Goal: Check status

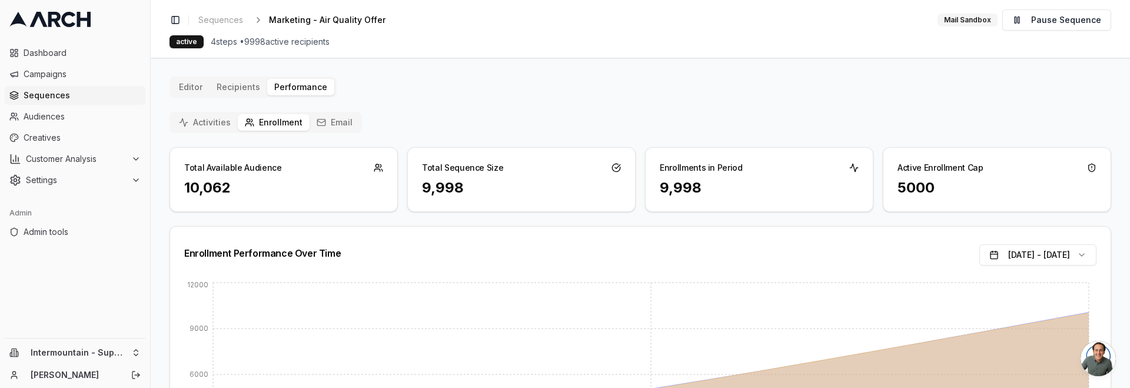
click at [332, 118] on button "Email" at bounding box center [334, 122] width 50 height 16
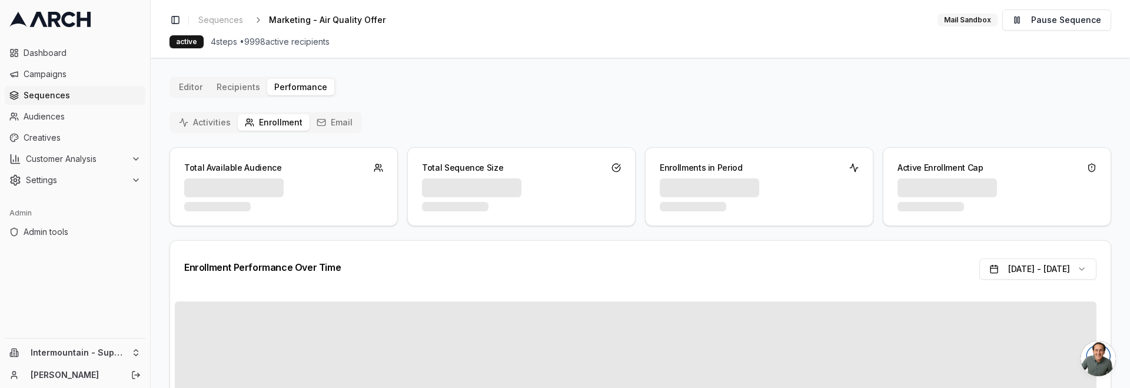
click at [258, 117] on button "Enrollment" at bounding box center [274, 122] width 72 height 16
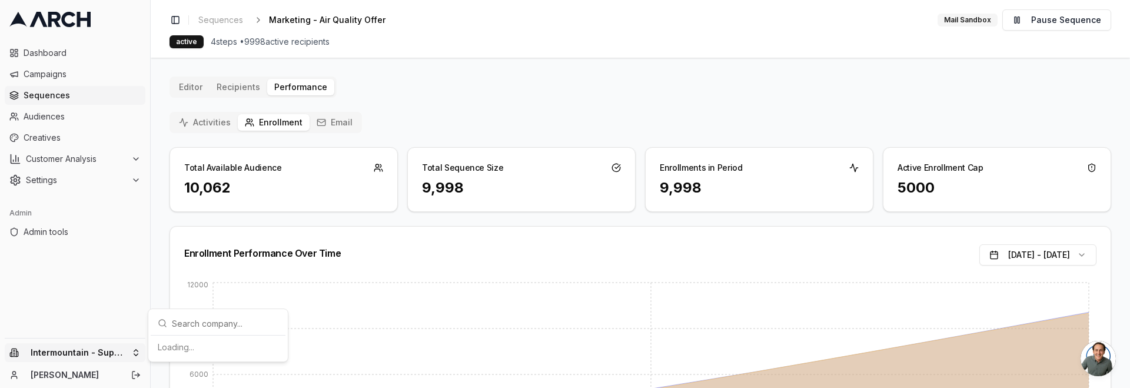
click at [124, 354] on html "Dashboard Campaigns Sequences Audiences Creatives Customer Analysis Settings Ad…" at bounding box center [565, 194] width 1130 height 388
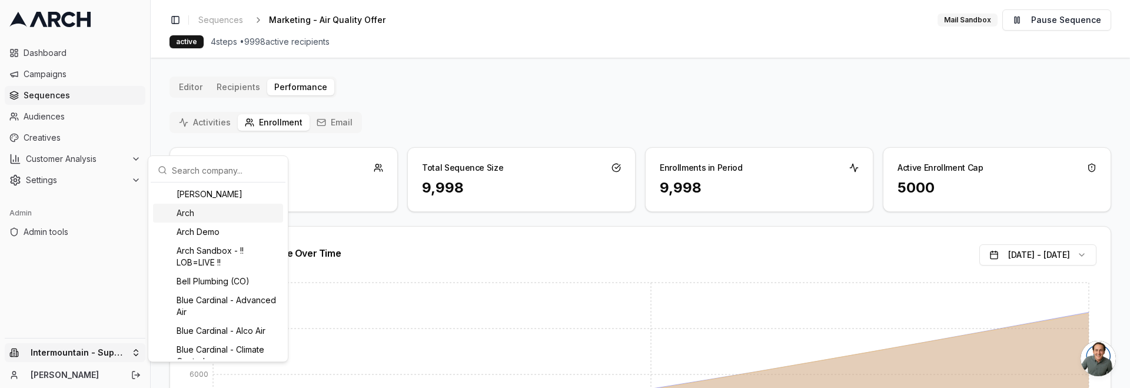
click at [214, 173] on input "text" at bounding box center [225, 170] width 106 height 24
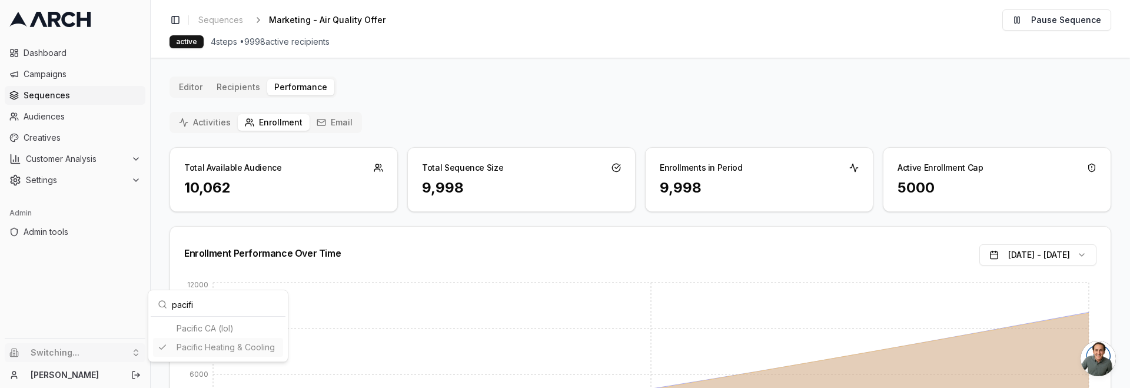
type input "pacifi"
click at [60, 96] on span "Sequences" at bounding box center [82, 95] width 117 height 12
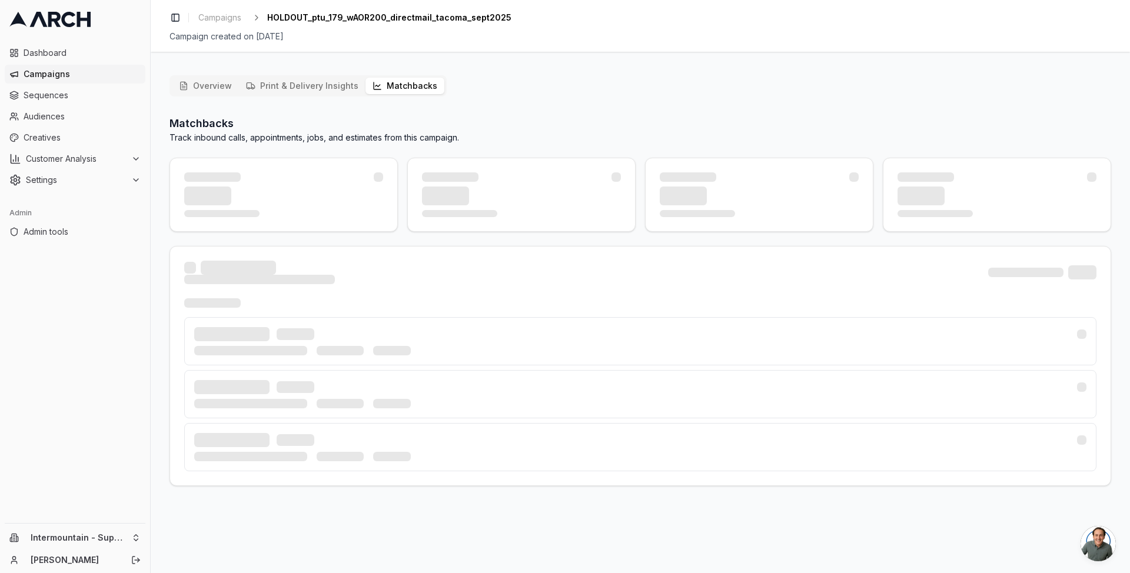
click at [402, 82] on button "Matchbacks" at bounding box center [404, 86] width 79 height 16
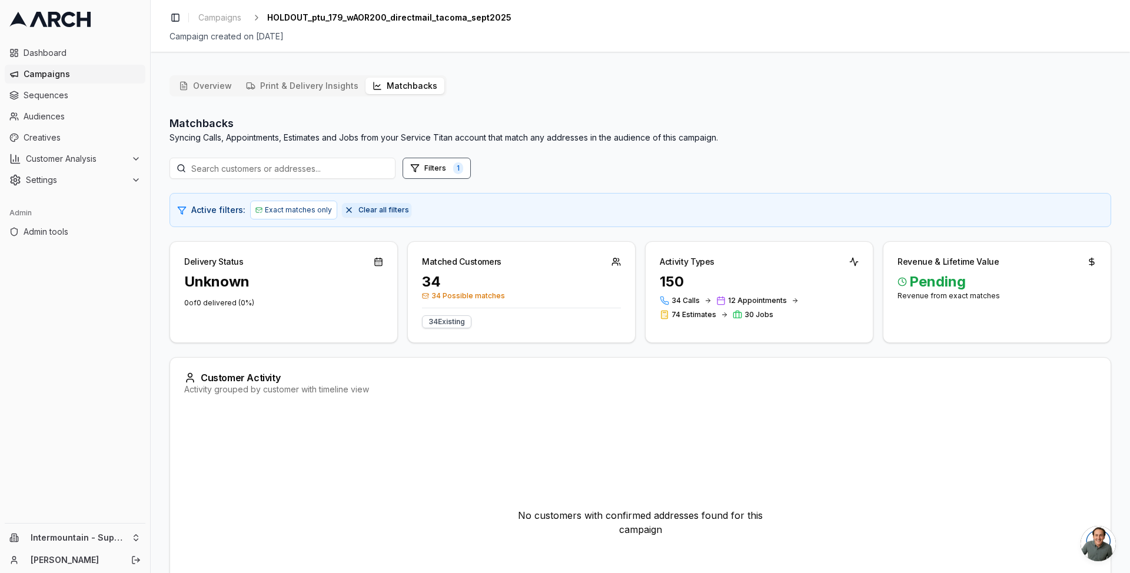
click at [347, 207] on button "Clear all filters" at bounding box center [376, 210] width 69 height 14
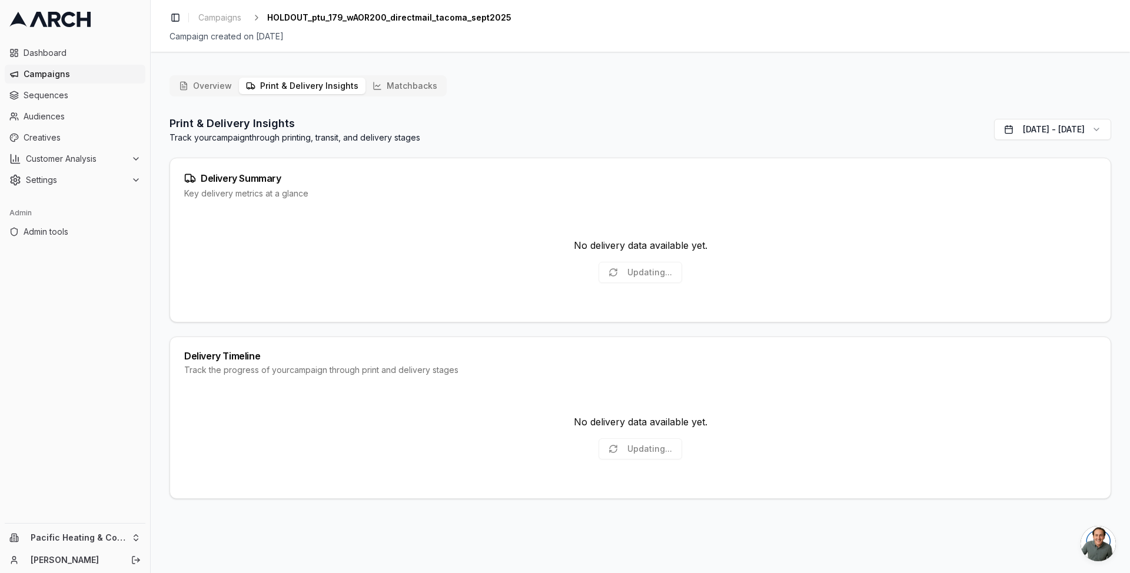
click at [311, 89] on button "Print & Delivery Insights" at bounding box center [302, 86] width 126 height 16
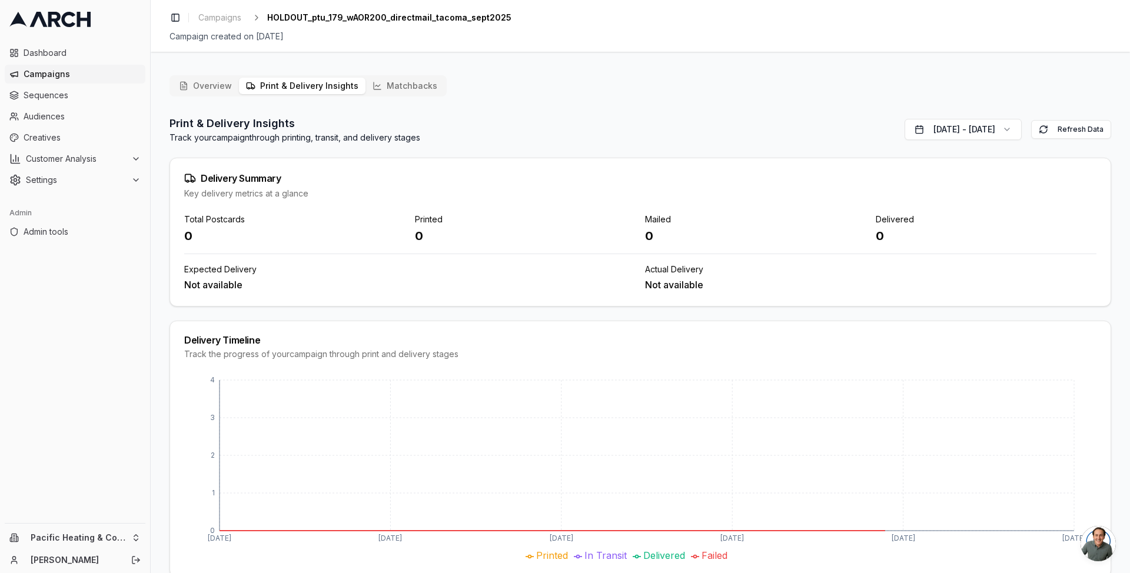
click at [222, 79] on button "Overview" at bounding box center [205, 86] width 67 height 16
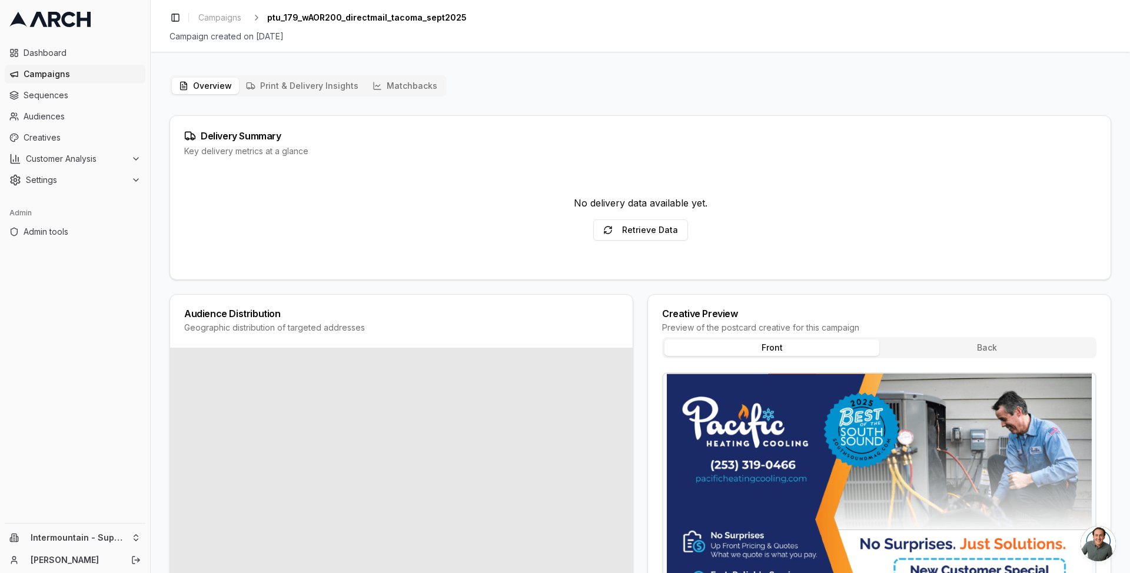
click at [418, 82] on button "Matchbacks" at bounding box center [404, 86] width 79 height 16
